Goal: Understand site structure: Understand site structure

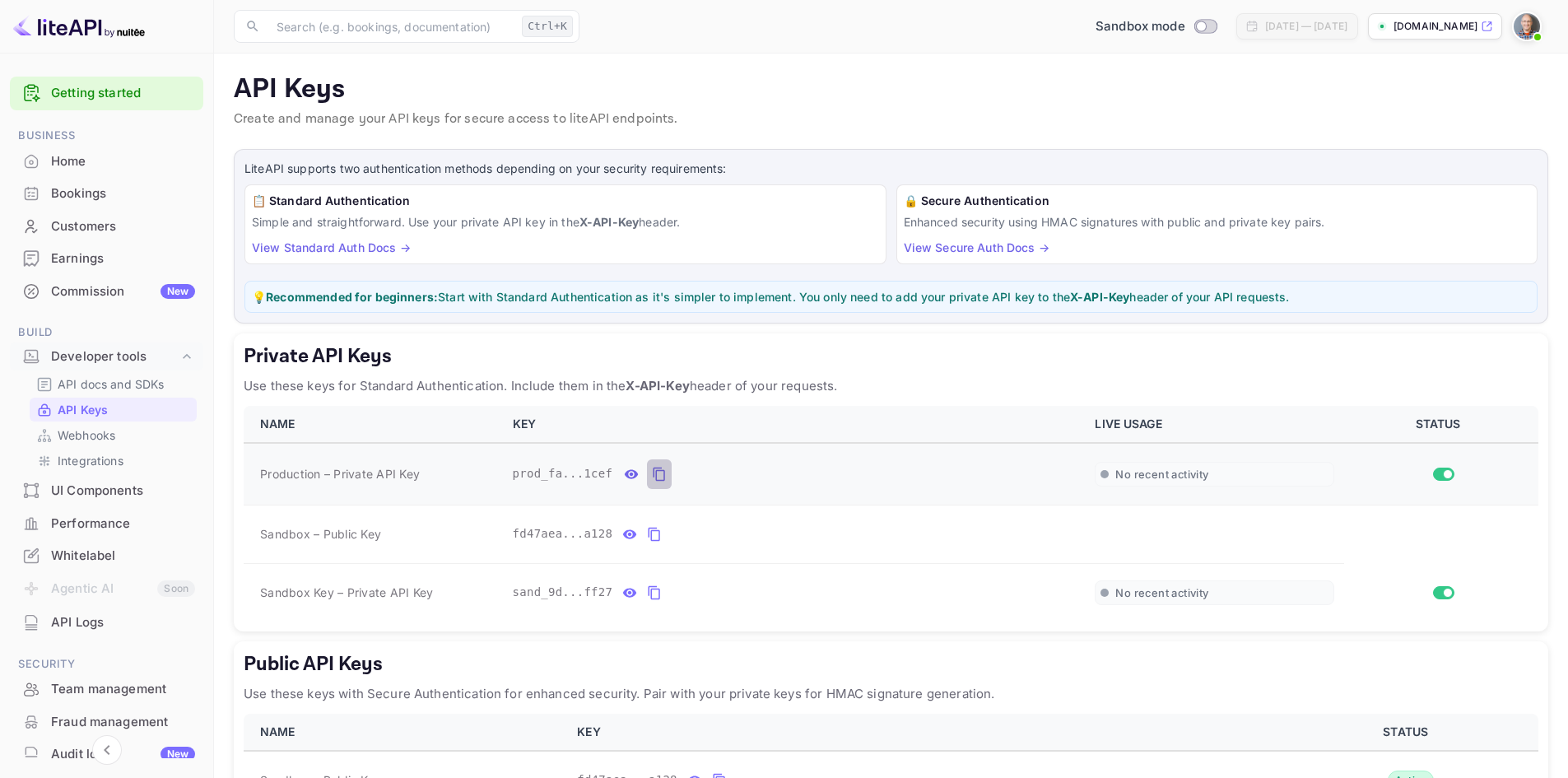
click at [652, 475] on icon "private api keys table" at bounding box center [659, 475] width 15 height 20
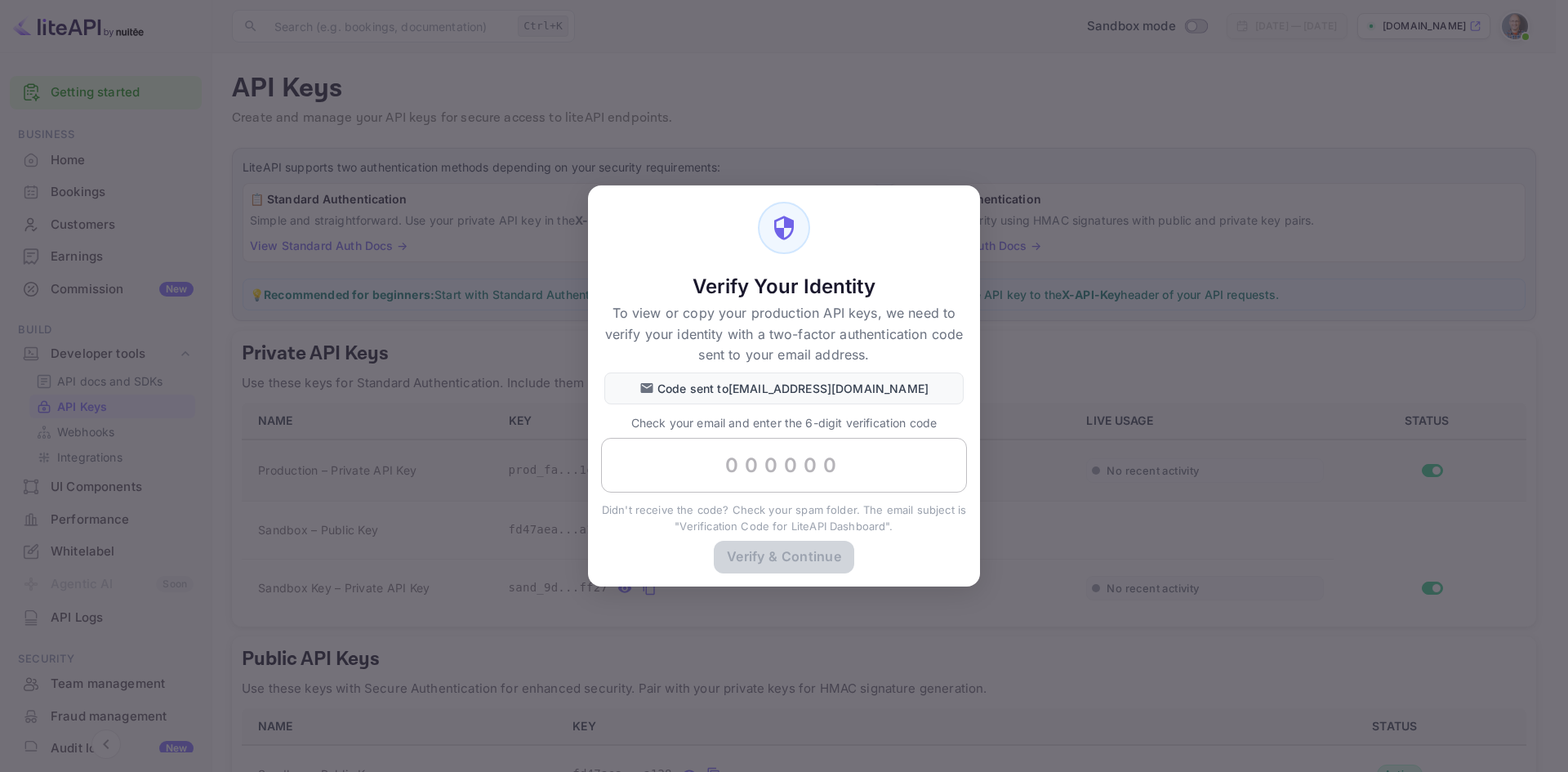
click at [731, 467] on input "text" at bounding box center [783, 465] width 366 height 56
paste input "202564"
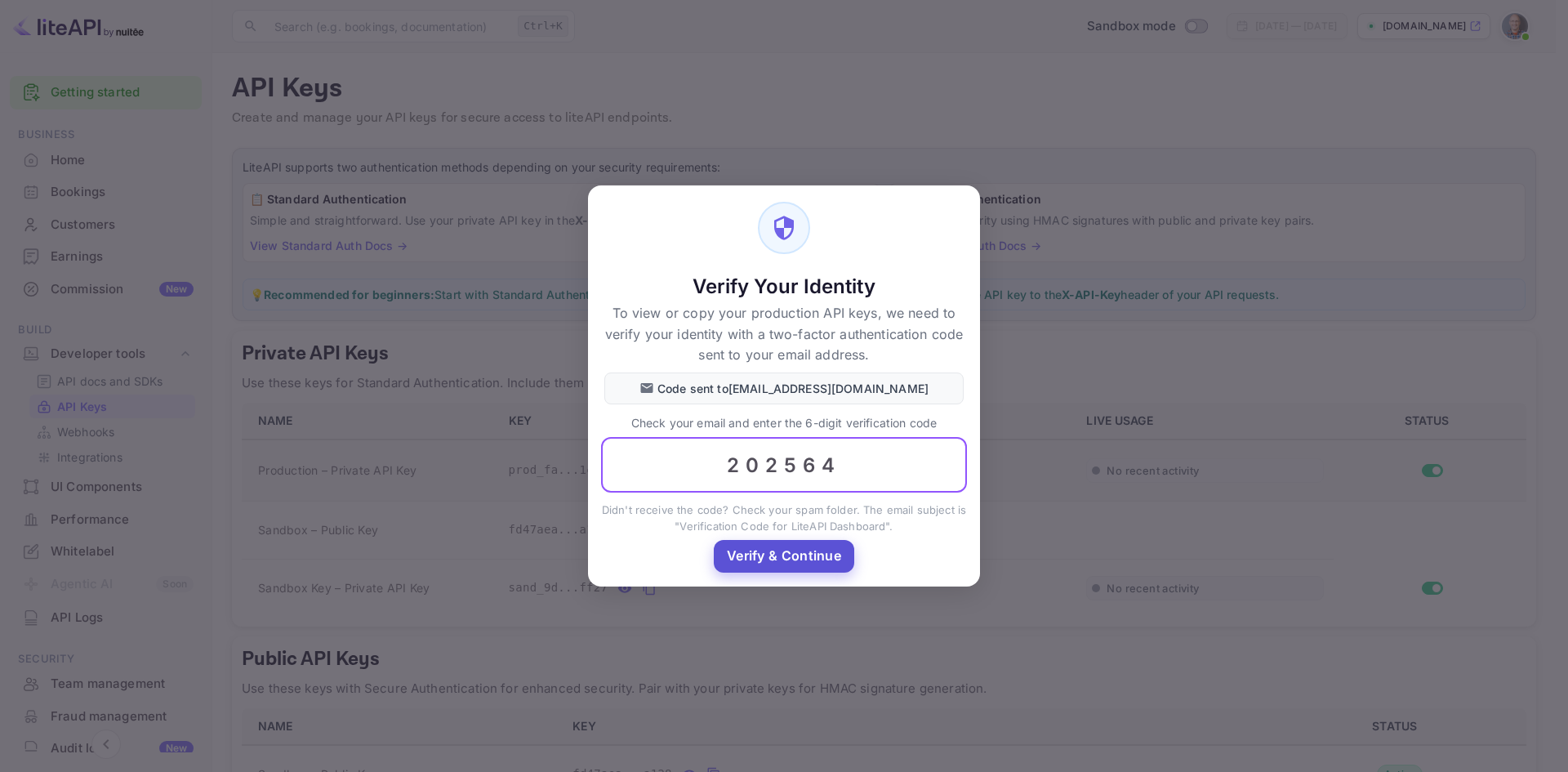
type input "202564"
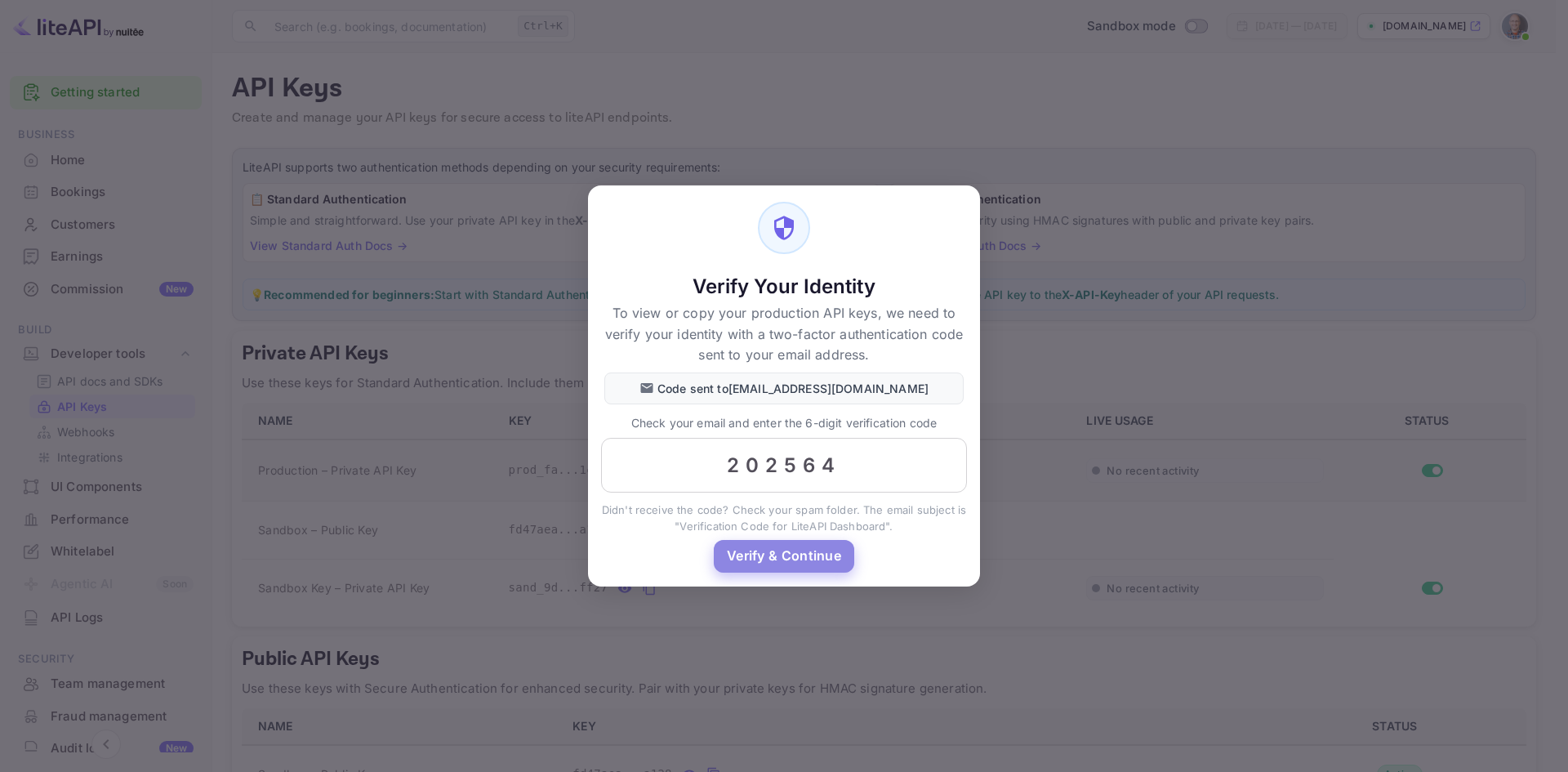
click at [794, 559] on button "Verify & Continue" at bounding box center [784, 556] width 141 height 32
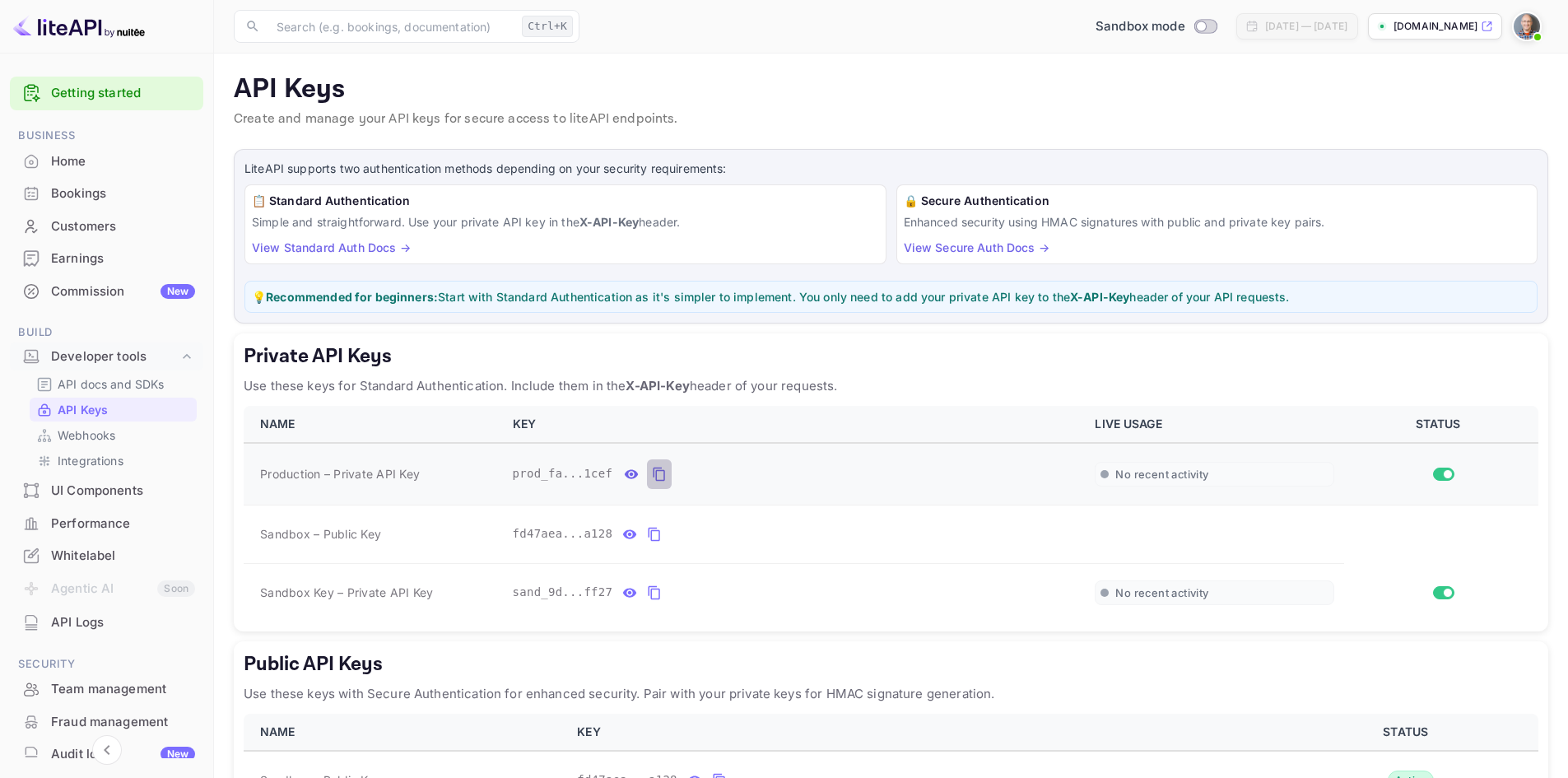
click at [654, 480] on icon "private api keys table" at bounding box center [659, 475] width 15 height 20
click at [1184, 26] on input "Switch to Production mode" at bounding box center [1200, 26] width 33 height 11
checkbox input "true"
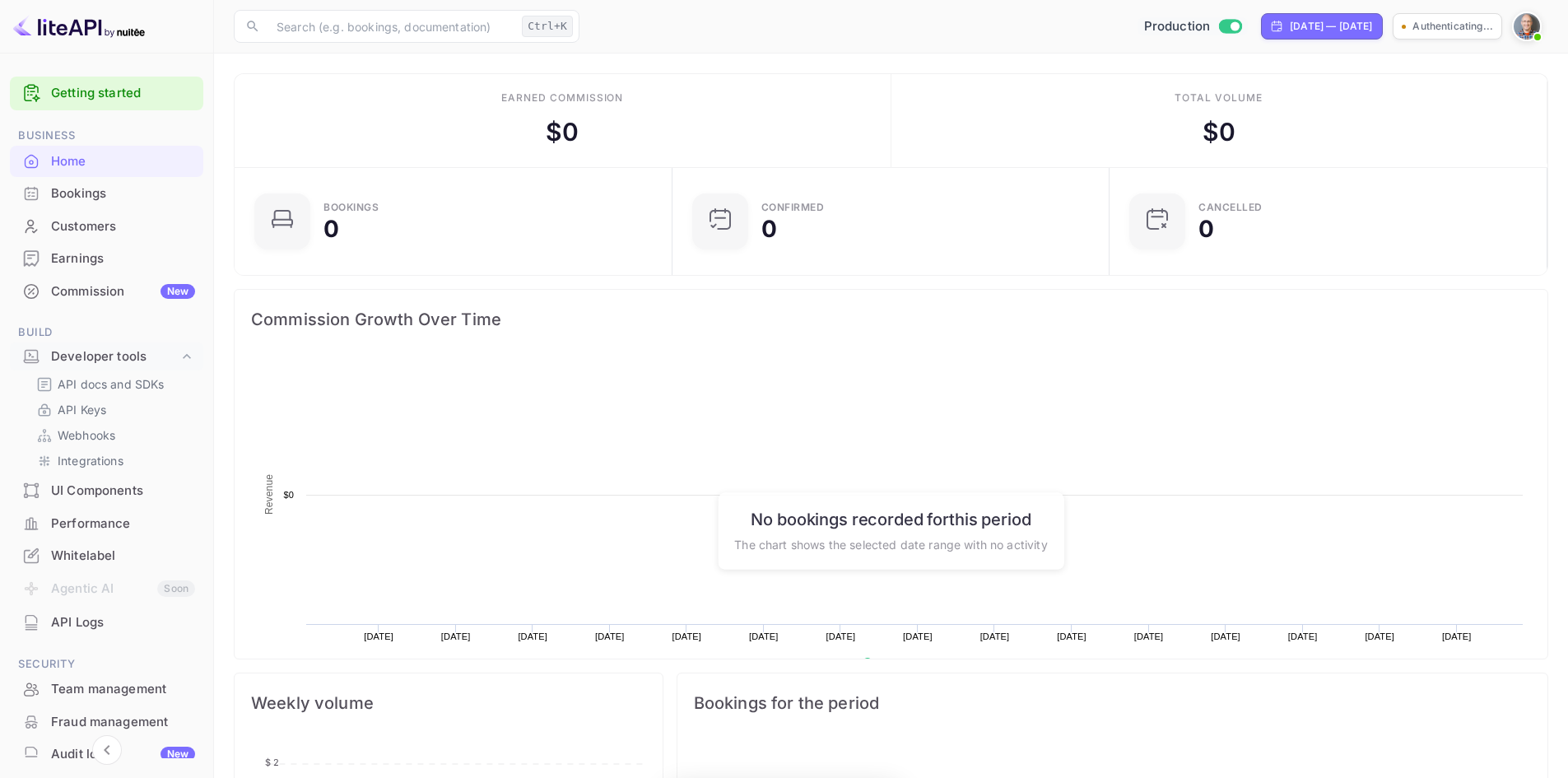
scroll to position [255, 415]
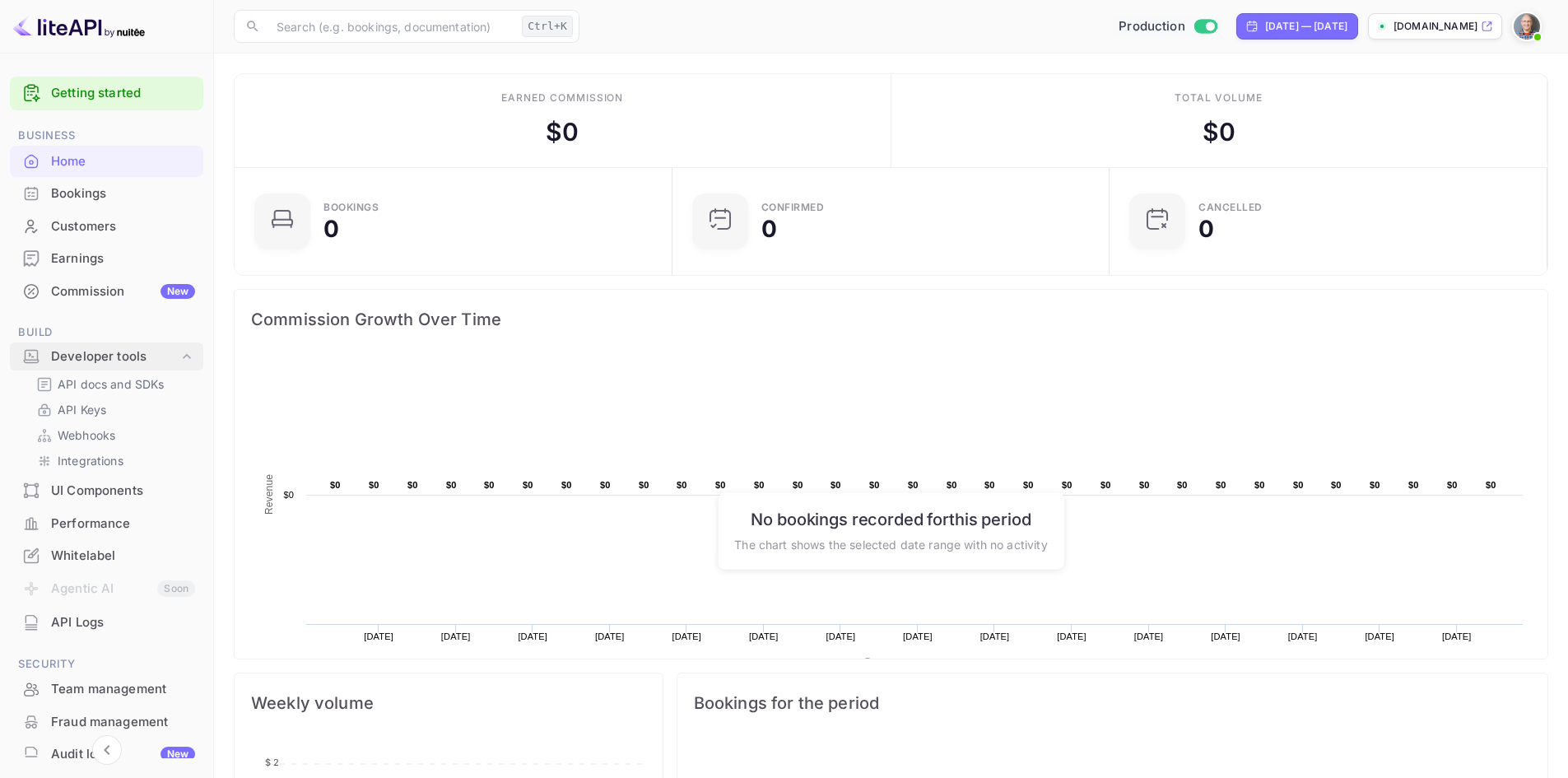
click at [96, 353] on div "Developer tools" at bounding box center [115, 357] width 128 height 19
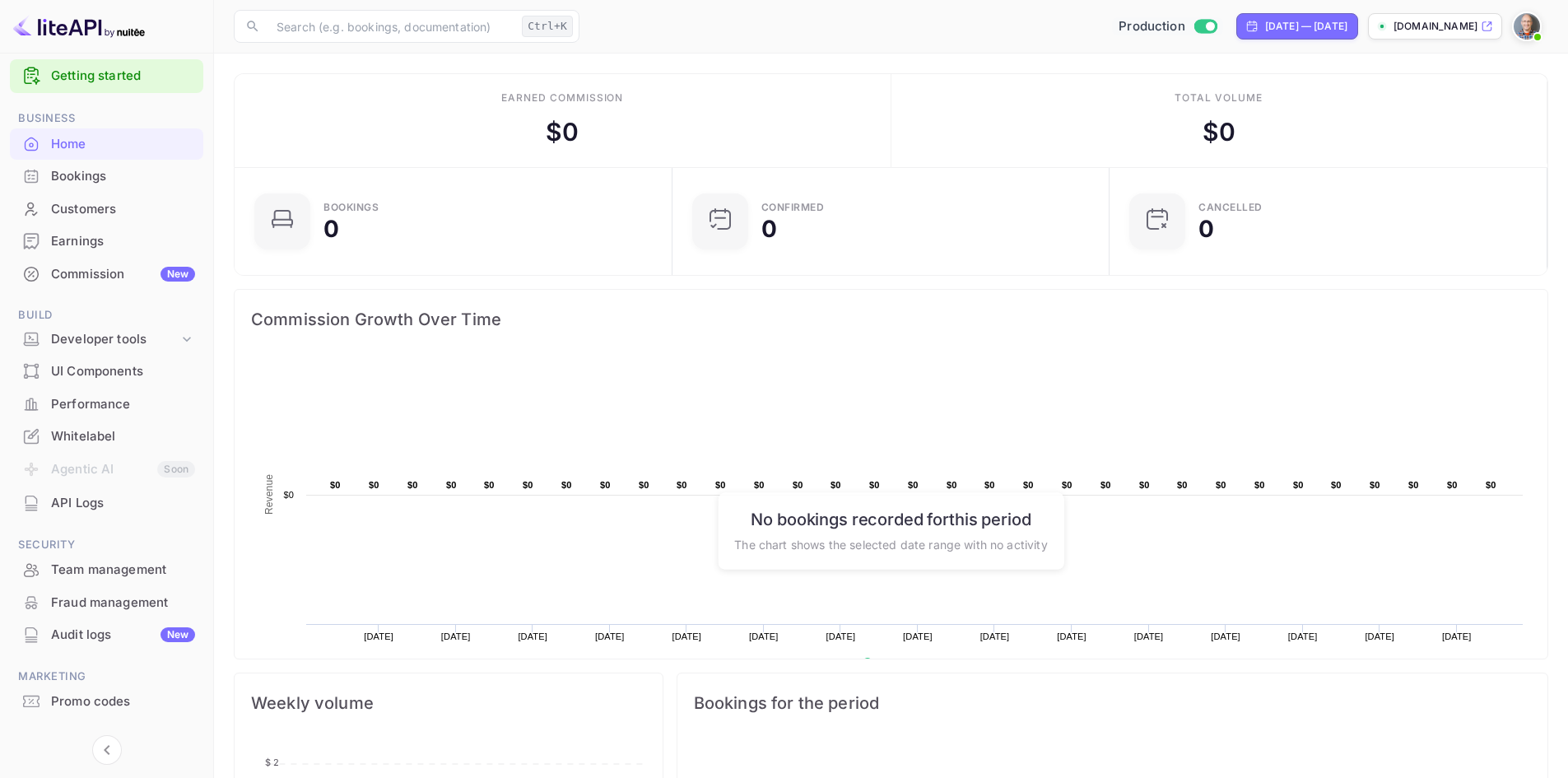
scroll to position [0, 0]
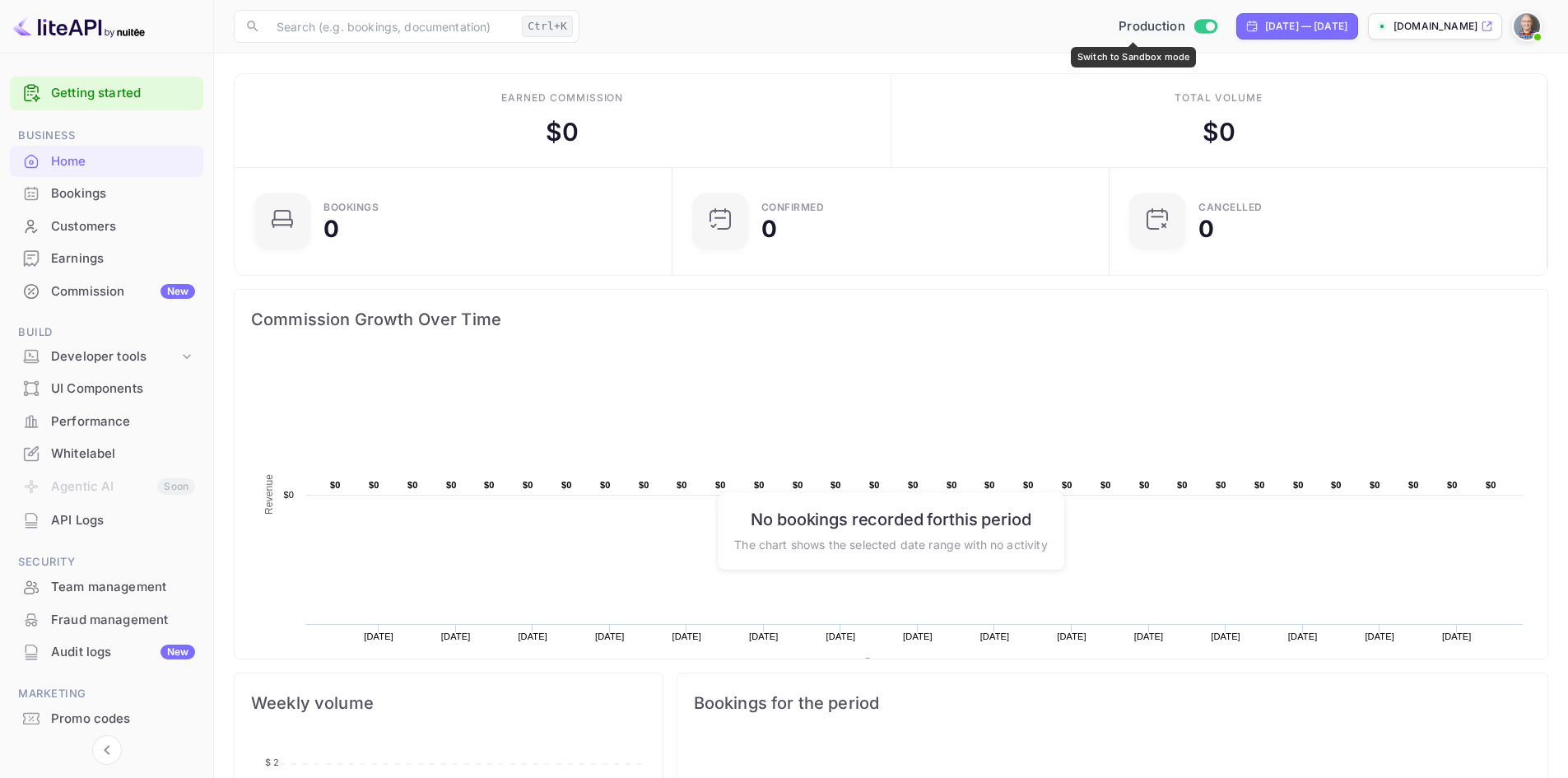
click at [1193, 26] on input "Switch to Sandbox mode" at bounding box center [1209, 26] width 33 height 11
checkbox input "false"
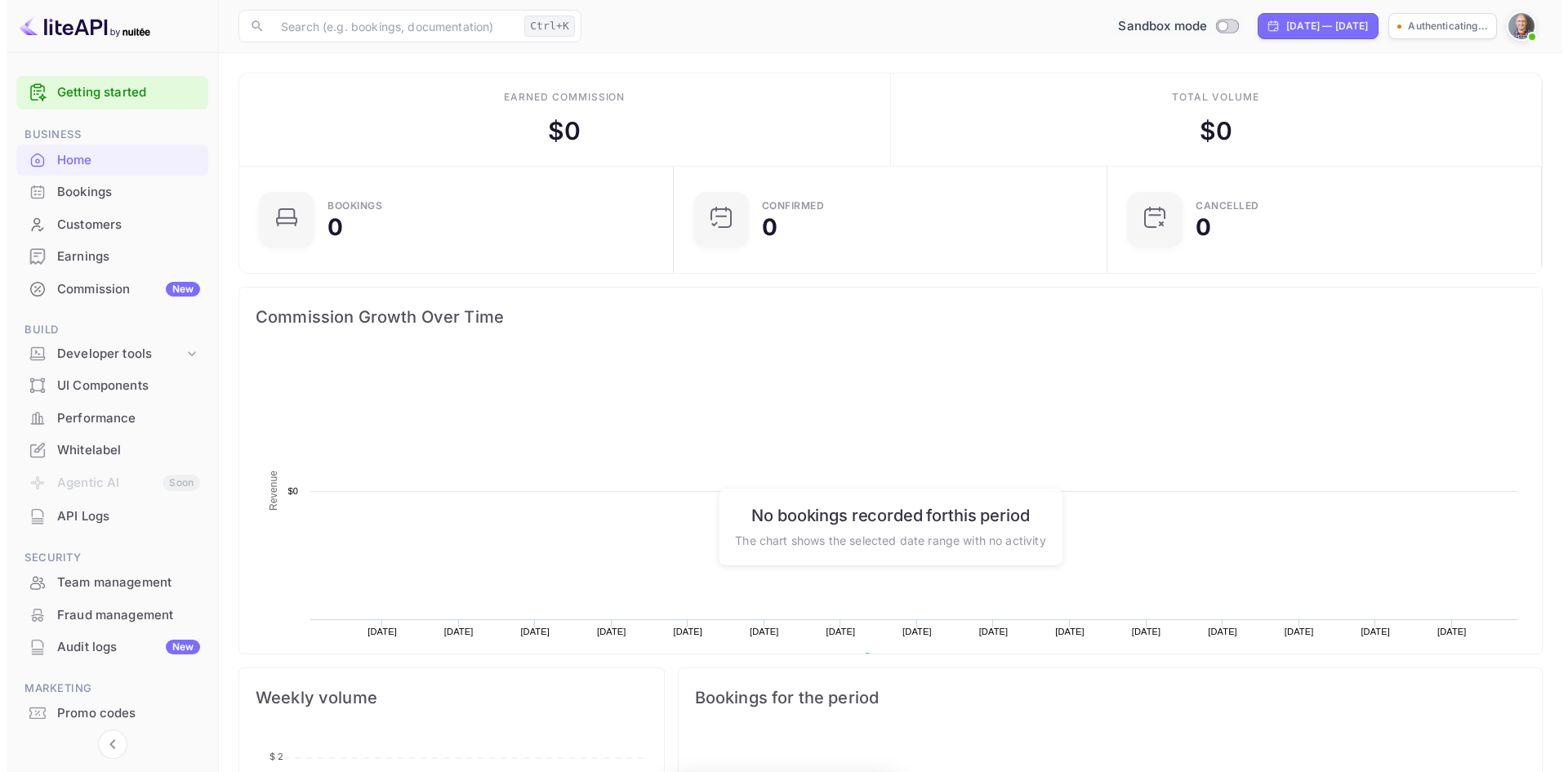
scroll to position [253, 412]
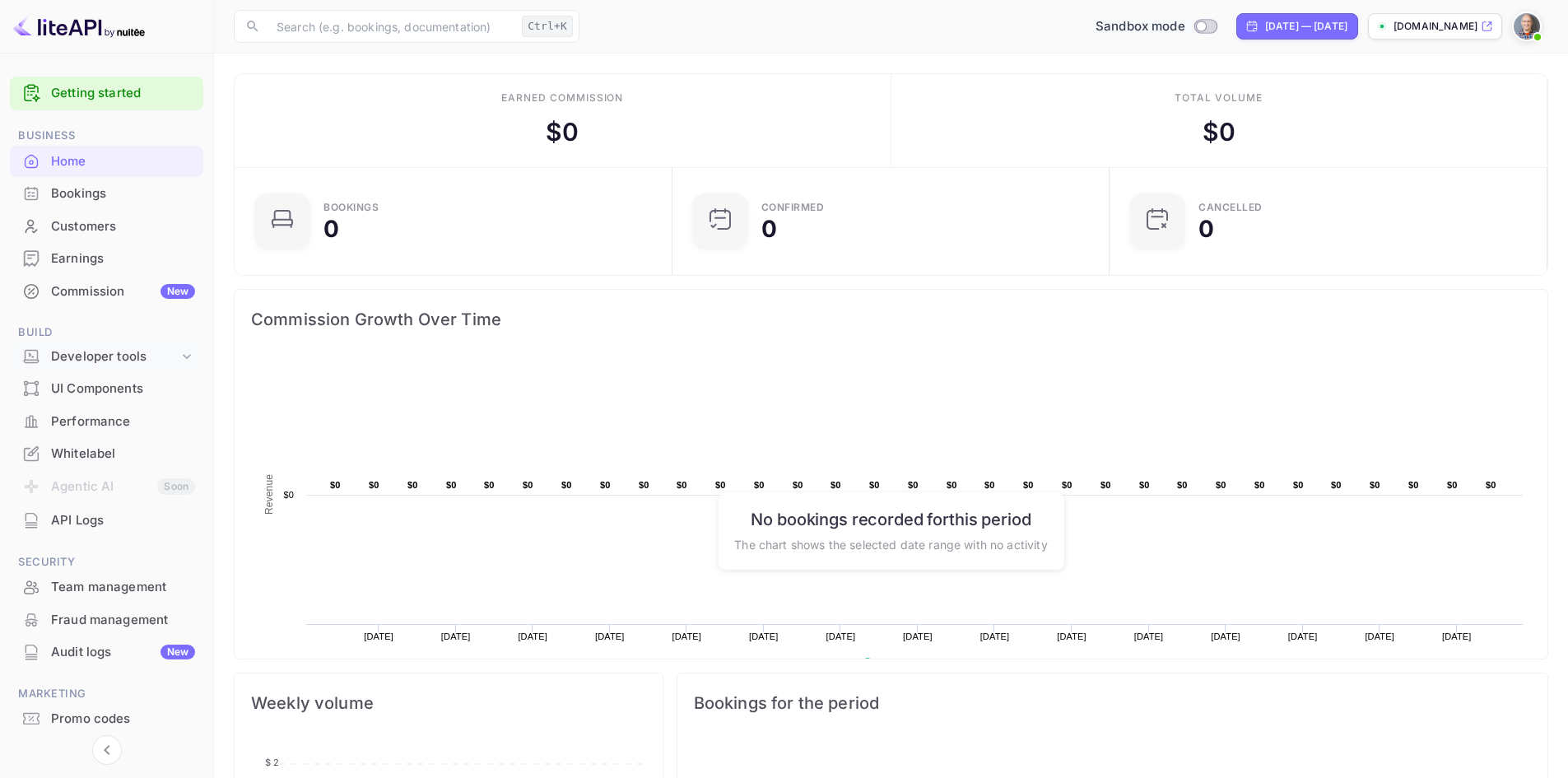
click at [99, 357] on div "Developer tools" at bounding box center [115, 357] width 128 height 19
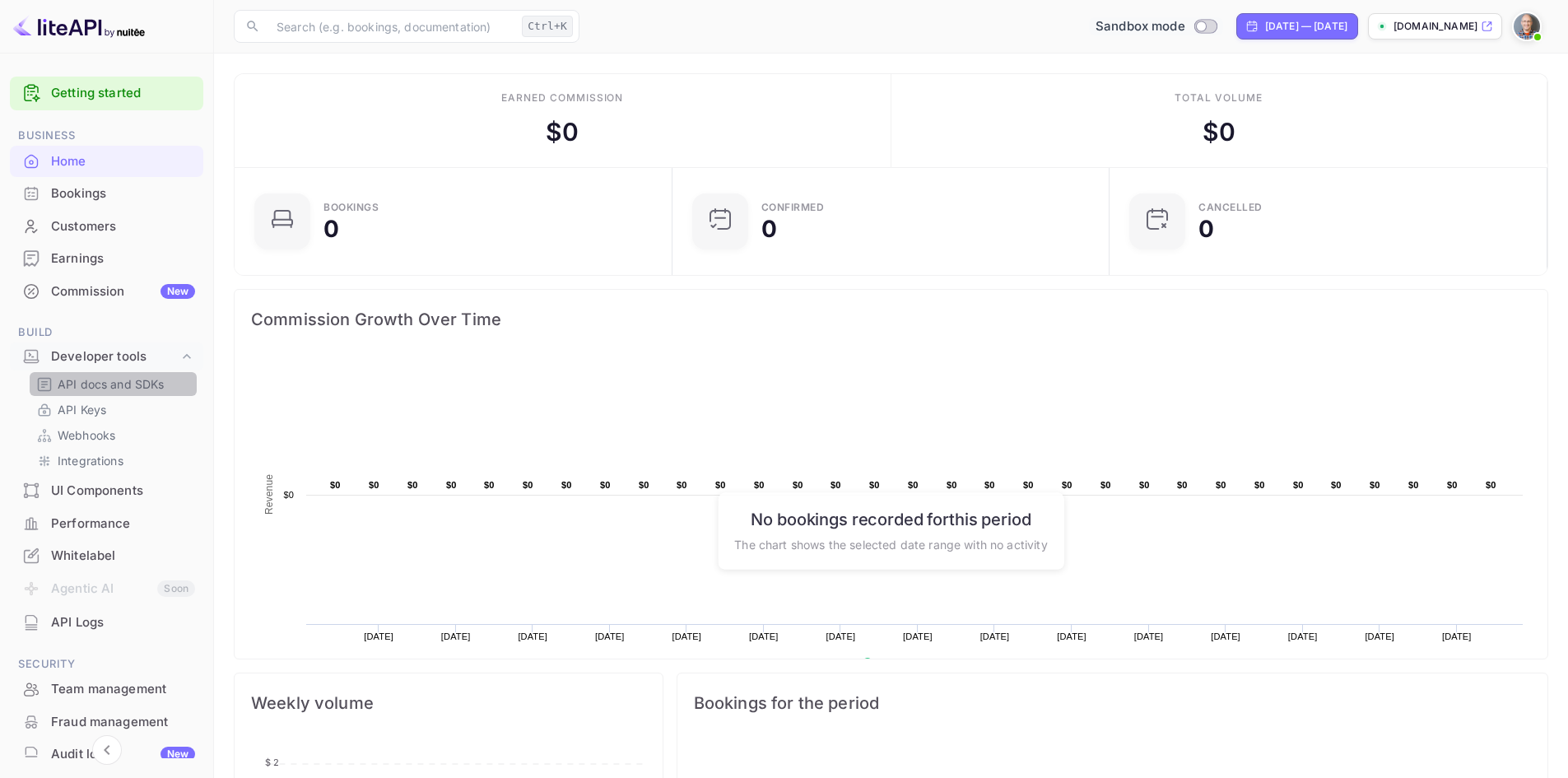
click at [87, 380] on p "API docs and SDKs" at bounding box center [111, 384] width 107 height 18
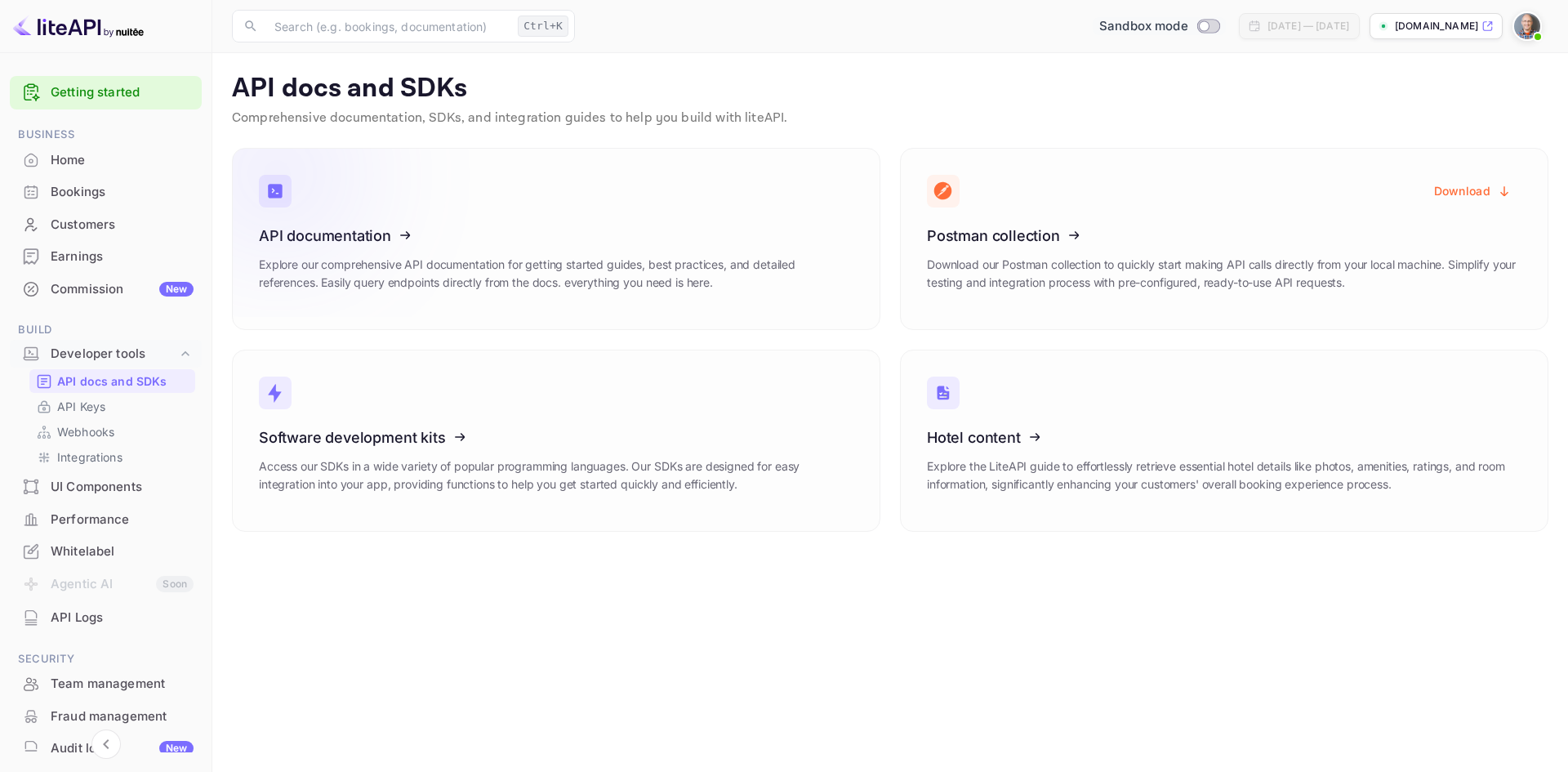
click at [356, 231] on icon at bounding box center [359, 233] width 254 height 168
